Goal: Find specific page/section: Find specific page/section

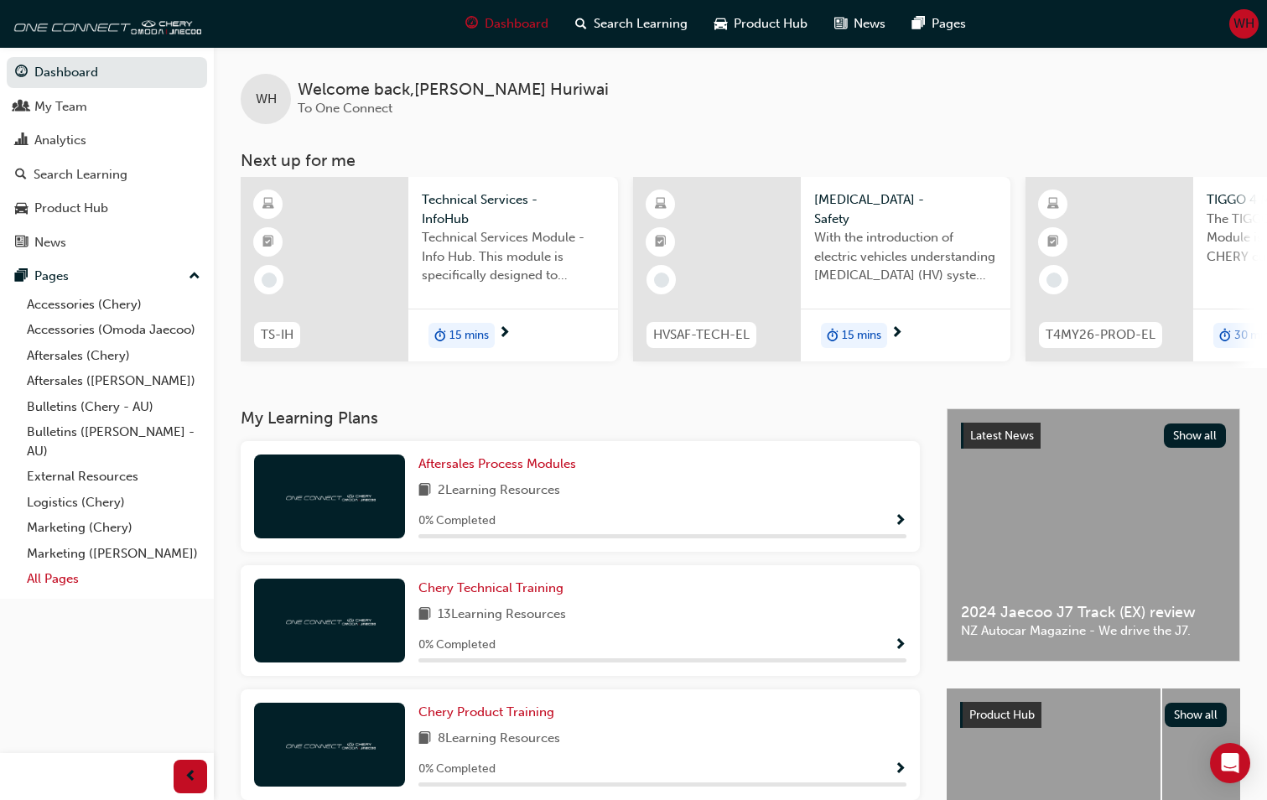
click at [56, 587] on link "All Pages" at bounding box center [113, 579] width 187 height 26
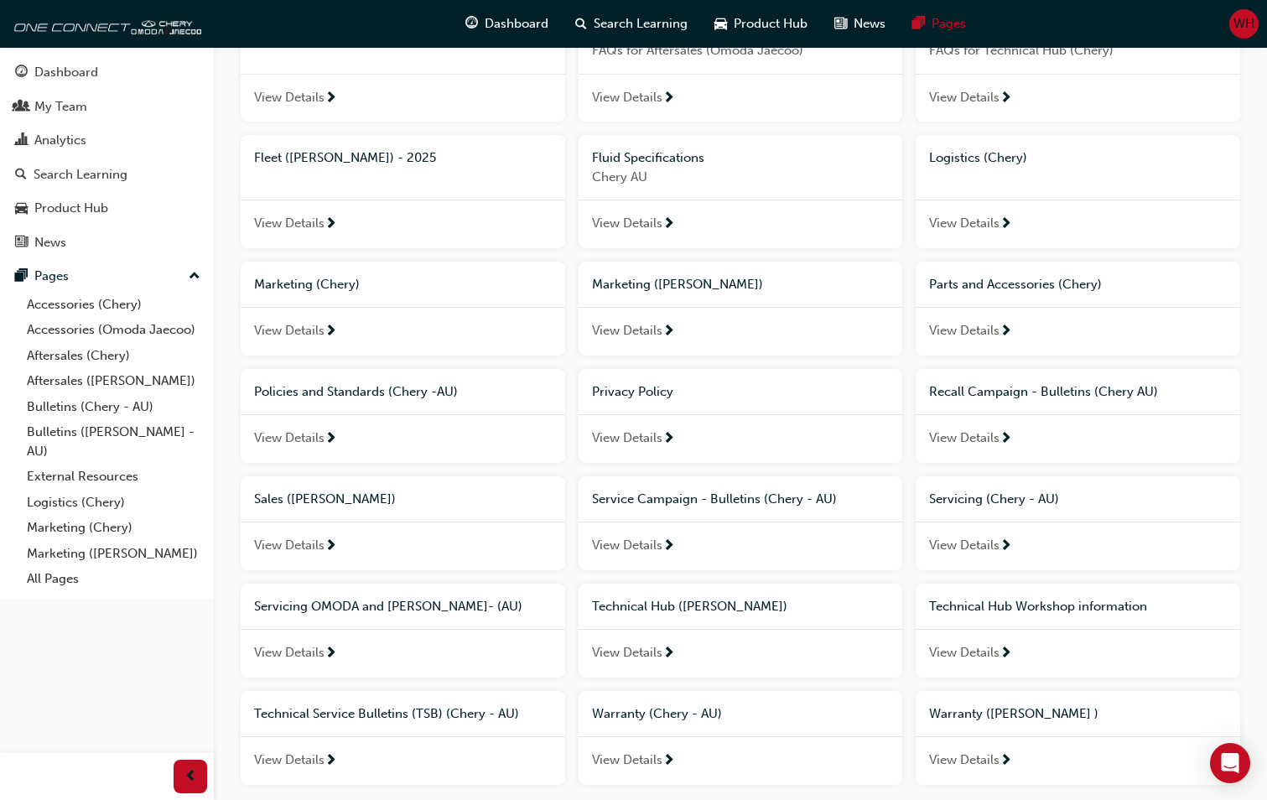
scroll to position [419, 0]
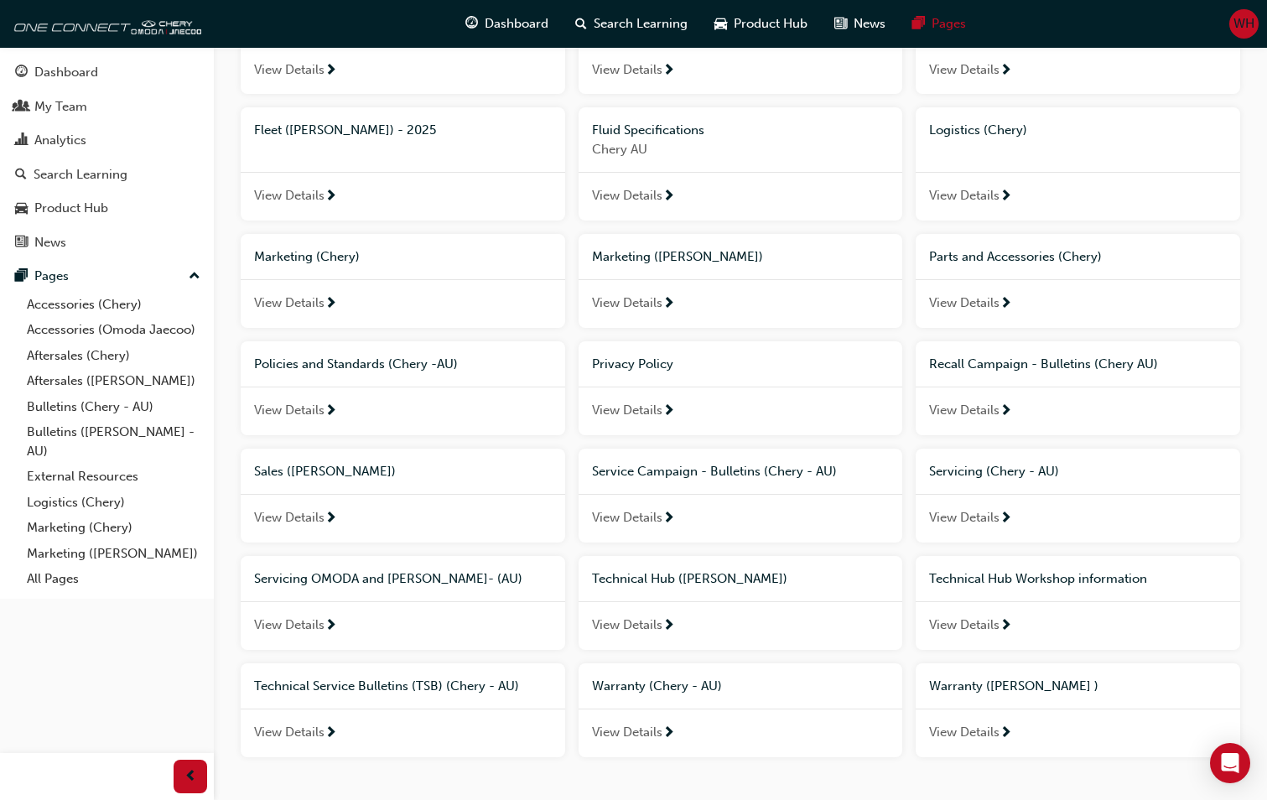
click at [995, 701] on div "Warranty ([PERSON_NAME] )" at bounding box center [1078, 686] width 325 height 46
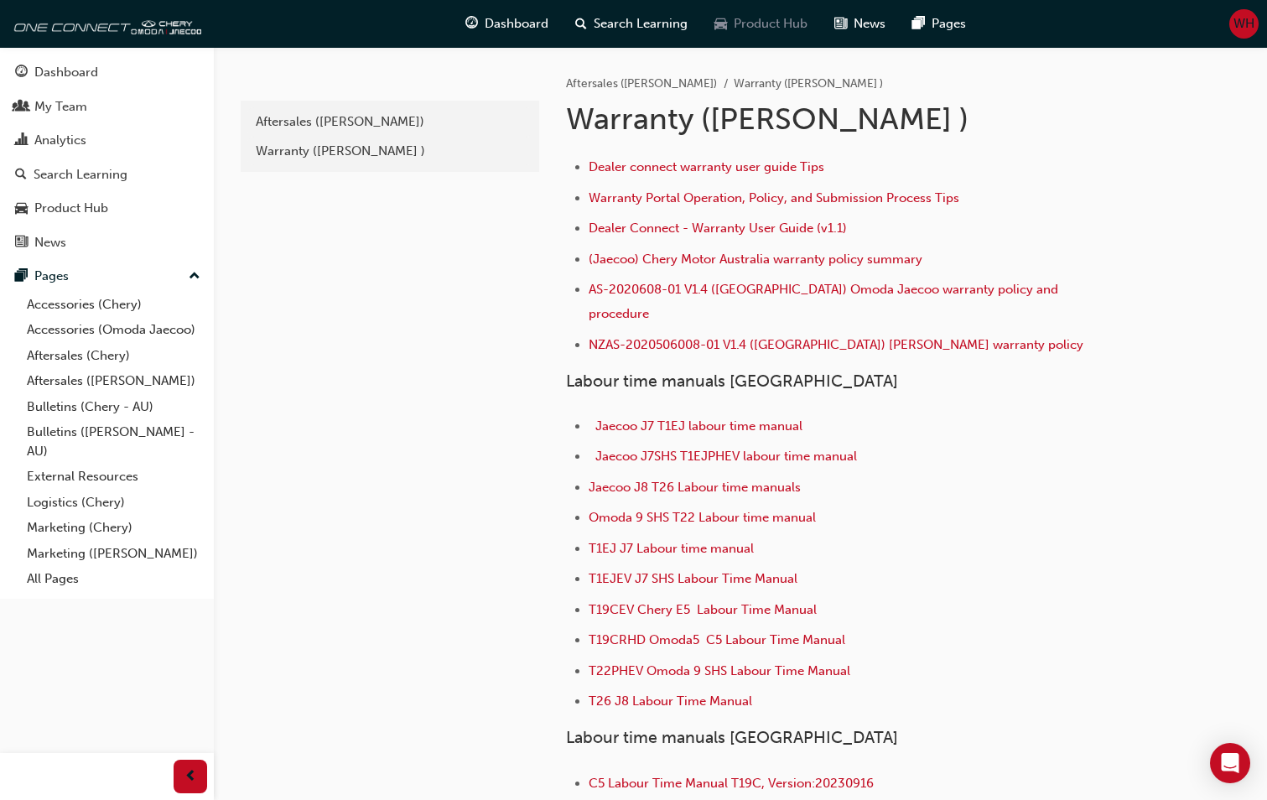
click at [761, 28] on span "Product Hub" at bounding box center [771, 23] width 74 height 19
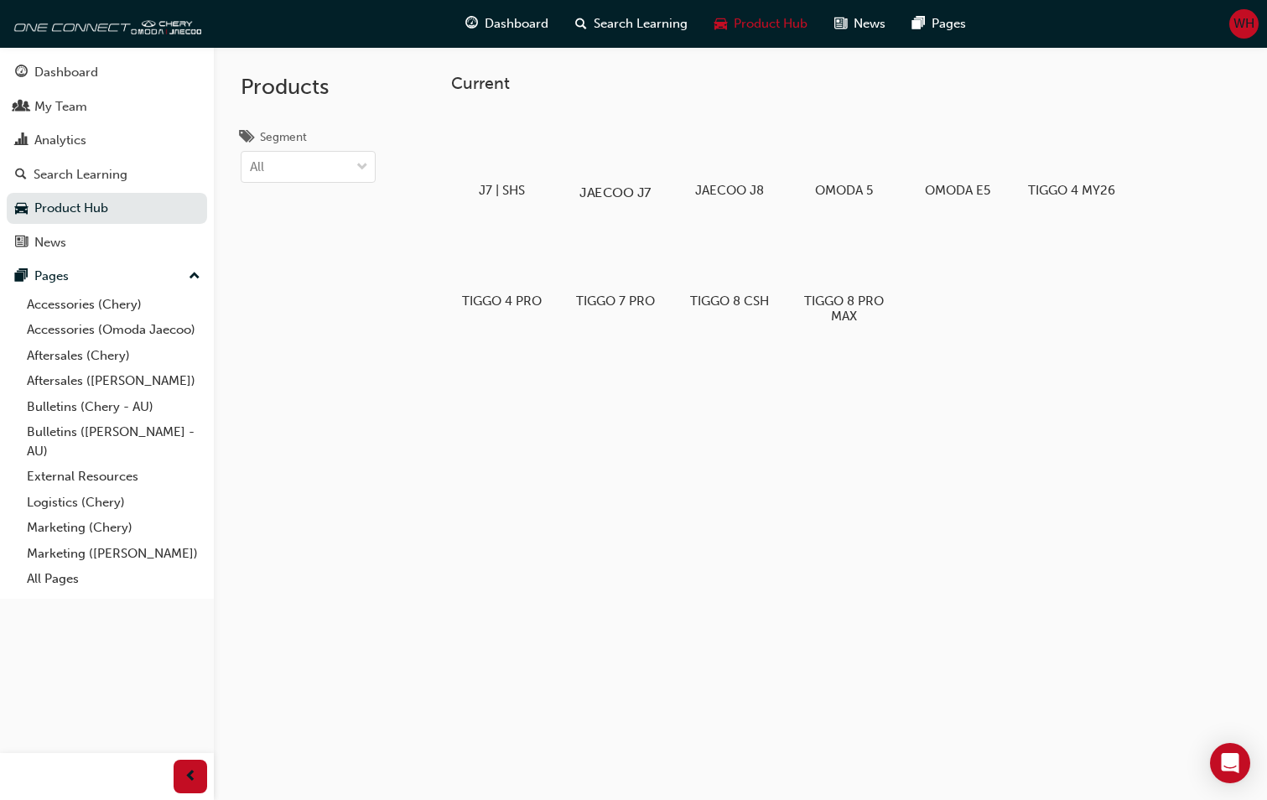
click at [633, 172] on div at bounding box center [615, 144] width 93 height 67
click at [492, 148] on div at bounding box center [501, 144] width 93 height 67
